Goal: Entertainment & Leisure: Consume media (video, audio)

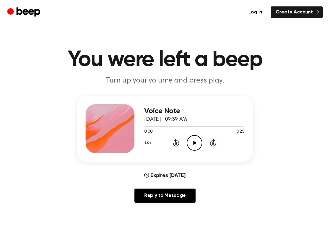
click at [193, 142] on icon "Play Audio" at bounding box center [195, 143] width 16 height 16
click at [177, 146] on icon at bounding box center [176, 142] width 6 height 7
click at [176, 145] on icon "Rewind 5 seconds" at bounding box center [176, 143] width 7 height 8
click at [174, 146] on icon "Rewind 5 seconds" at bounding box center [176, 143] width 7 height 8
click at [171, 147] on div "1.0x Rewind 5 seconds Pause Audio Skip 5 seconds" at bounding box center [194, 143] width 100 height 16
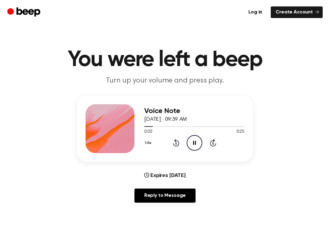
click at [174, 145] on icon at bounding box center [176, 142] width 6 height 7
click at [170, 139] on div "1.0x Rewind 5 seconds Pause Audio Skip 5 seconds" at bounding box center [194, 143] width 100 height 16
click at [174, 145] on icon at bounding box center [176, 142] width 6 height 7
click at [169, 136] on div "1.0x Rewind 5 seconds Pause Audio Skip 5 seconds" at bounding box center [194, 143] width 100 height 16
click at [172, 146] on div "1.0x Rewind 5 seconds Pause Audio Skip 5 seconds" at bounding box center [194, 143] width 100 height 16
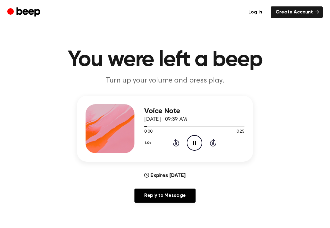
click at [175, 146] on icon "Rewind 5 seconds" at bounding box center [176, 143] width 7 height 8
click at [176, 146] on icon at bounding box center [176, 142] width 6 height 7
click at [197, 143] on icon "Pause Audio" at bounding box center [195, 143] width 16 height 16
click at [191, 143] on icon "Play Audio" at bounding box center [195, 143] width 16 height 16
click at [169, 146] on div "1.0x Rewind 5 seconds Pause Audio Skip 5 seconds" at bounding box center [194, 143] width 100 height 16
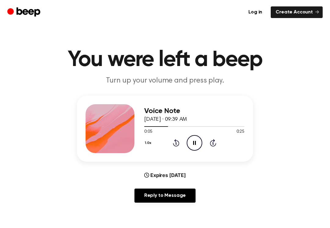
click at [169, 146] on div "1.0x Rewind 5 seconds Pause Audio Skip 5 seconds" at bounding box center [194, 143] width 100 height 16
click at [180, 145] on div "1.0x Rewind 5 seconds Pause Audio Skip 5 seconds" at bounding box center [194, 143] width 100 height 16
click at [173, 145] on icon "Rewind 5 seconds" at bounding box center [176, 143] width 7 height 8
click at [173, 144] on icon "Rewind 5 seconds" at bounding box center [176, 143] width 7 height 8
click at [173, 145] on icon "Rewind 5 seconds" at bounding box center [176, 143] width 7 height 8
